Goal: Transaction & Acquisition: Purchase product/service

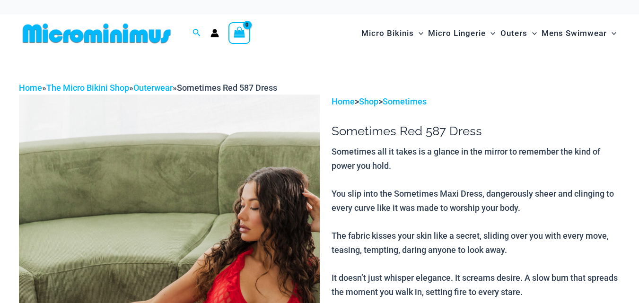
scroll to position [98, 0]
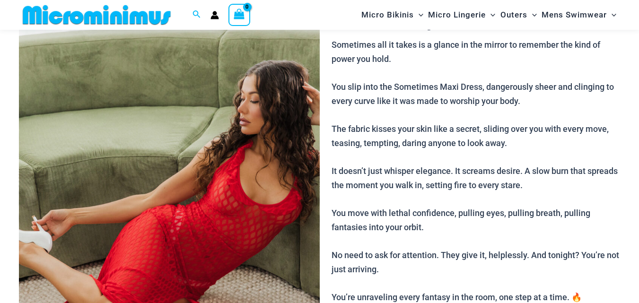
type input "**********"
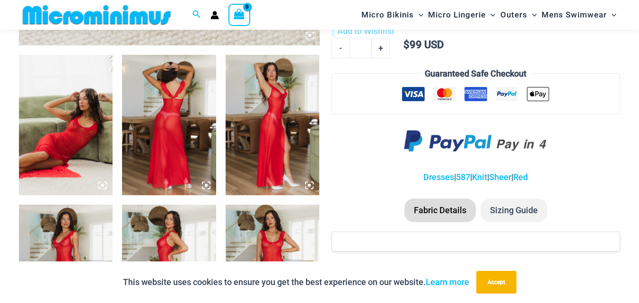
scroll to position [487, 0]
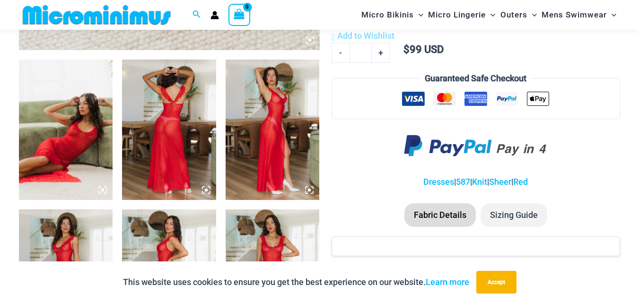
drag, startPoint x: 643, startPoint y: 22, endPoint x: 646, endPoint y: 72, distance: 50.7
click at [81, 161] on img at bounding box center [66, 130] width 94 height 141
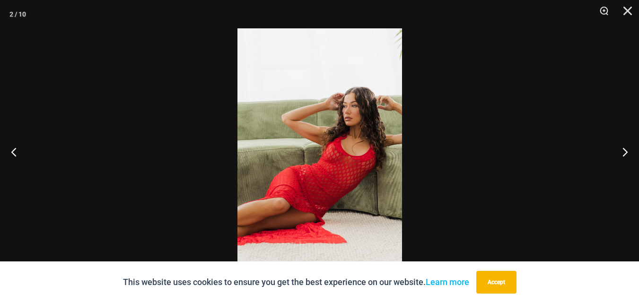
click at [366, 141] on img at bounding box center [319, 151] width 165 height 246
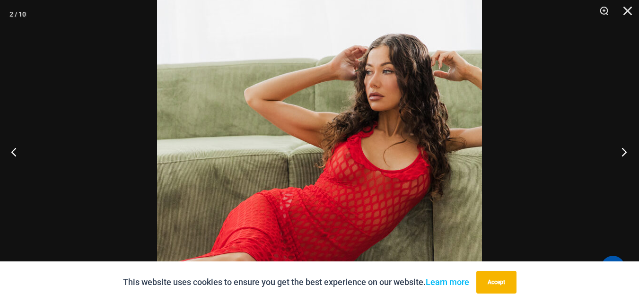
click at [625, 152] on button "Next" at bounding box center [621, 151] width 35 height 47
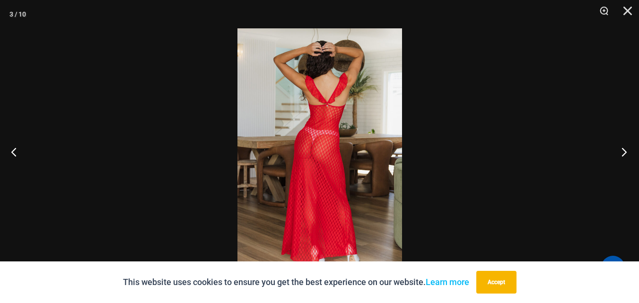
click at [625, 152] on button "Next" at bounding box center [621, 151] width 35 height 47
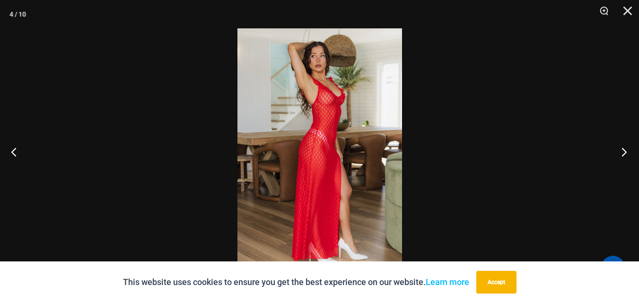
click at [625, 152] on button "Next" at bounding box center [621, 151] width 35 height 47
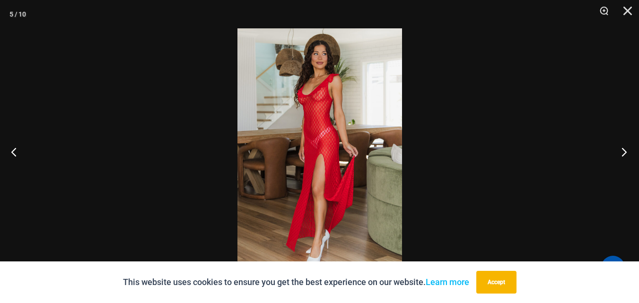
click at [625, 152] on button "Next" at bounding box center [621, 151] width 35 height 47
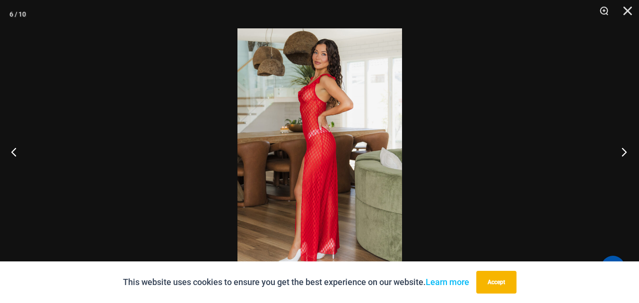
click at [625, 152] on button "Next" at bounding box center [621, 151] width 35 height 47
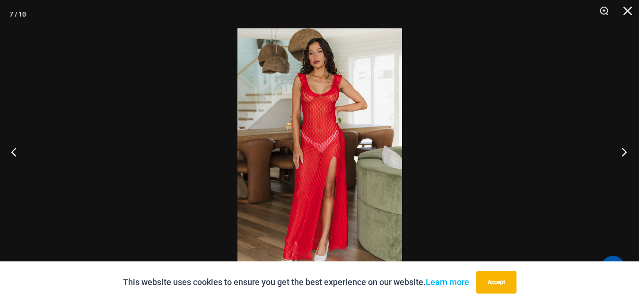
click at [625, 152] on button "Next" at bounding box center [621, 151] width 35 height 47
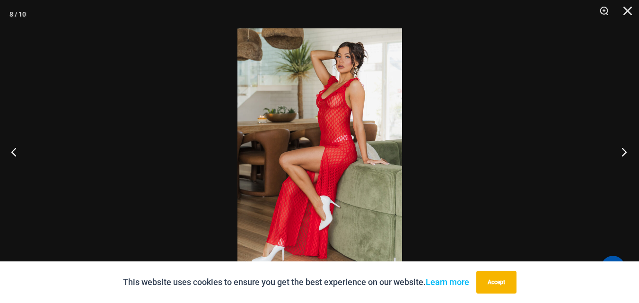
click at [625, 152] on button "Next" at bounding box center [621, 151] width 35 height 47
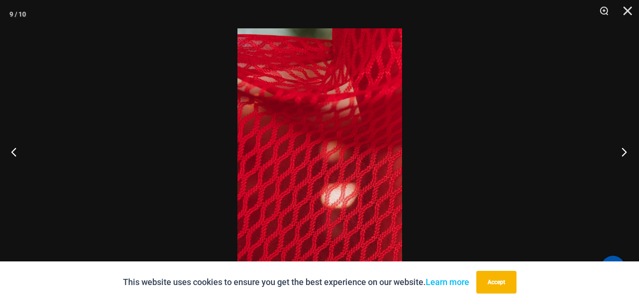
click at [625, 152] on button "Next" at bounding box center [621, 151] width 35 height 47
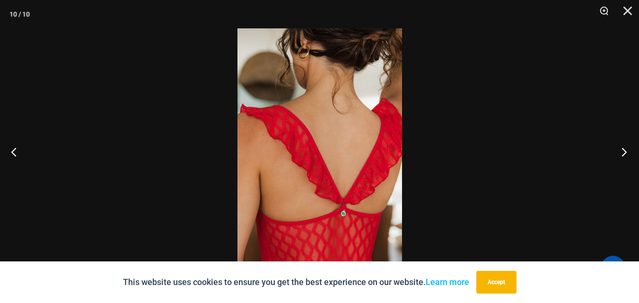
click at [625, 152] on button "Next" at bounding box center [621, 151] width 35 height 47
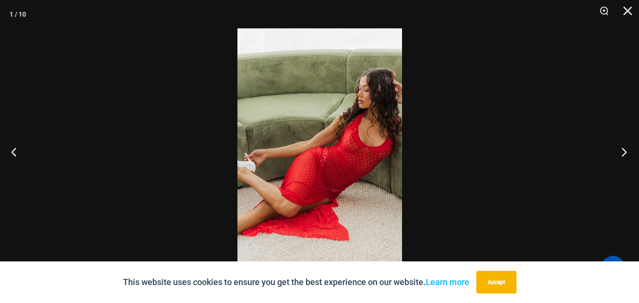
click at [625, 152] on button "Next" at bounding box center [621, 151] width 35 height 47
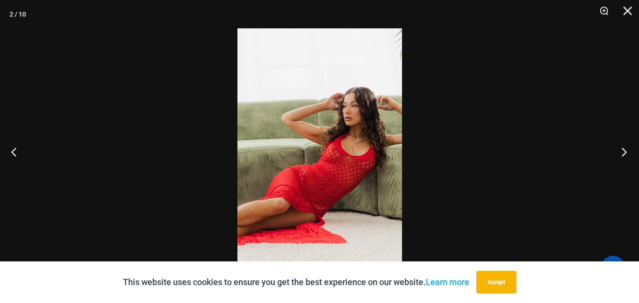
click at [625, 152] on button "Next" at bounding box center [621, 151] width 35 height 47
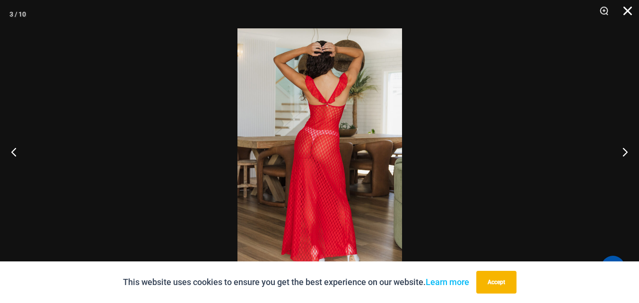
click at [627, 10] on button "Close" at bounding box center [625, 14] width 24 height 28
